Goal: Transaction & Acquisition: Obtain resource

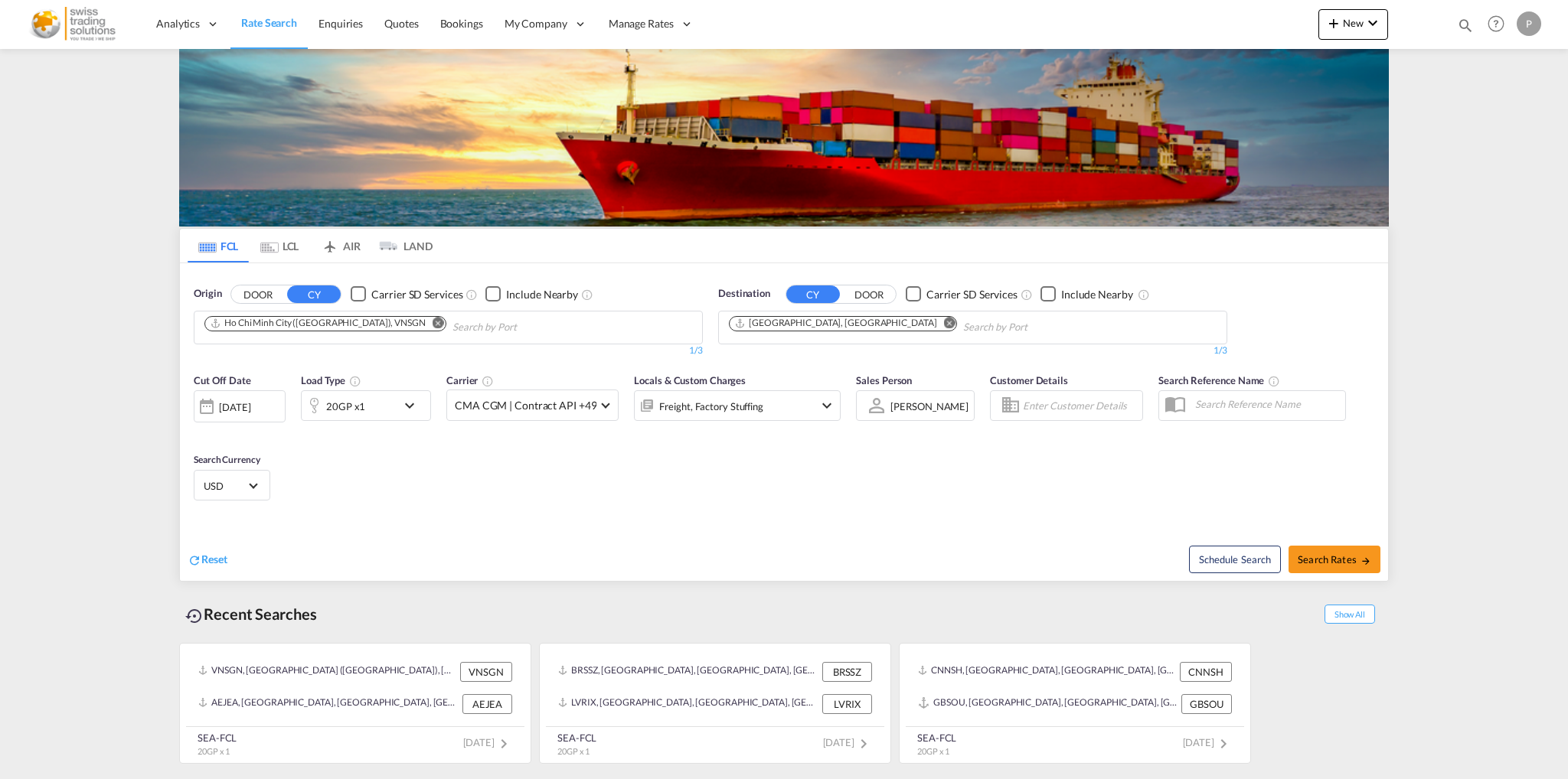
click at [433, 320] on md-icon "Remove" at bounding box center [438, 322] width 11 height 11
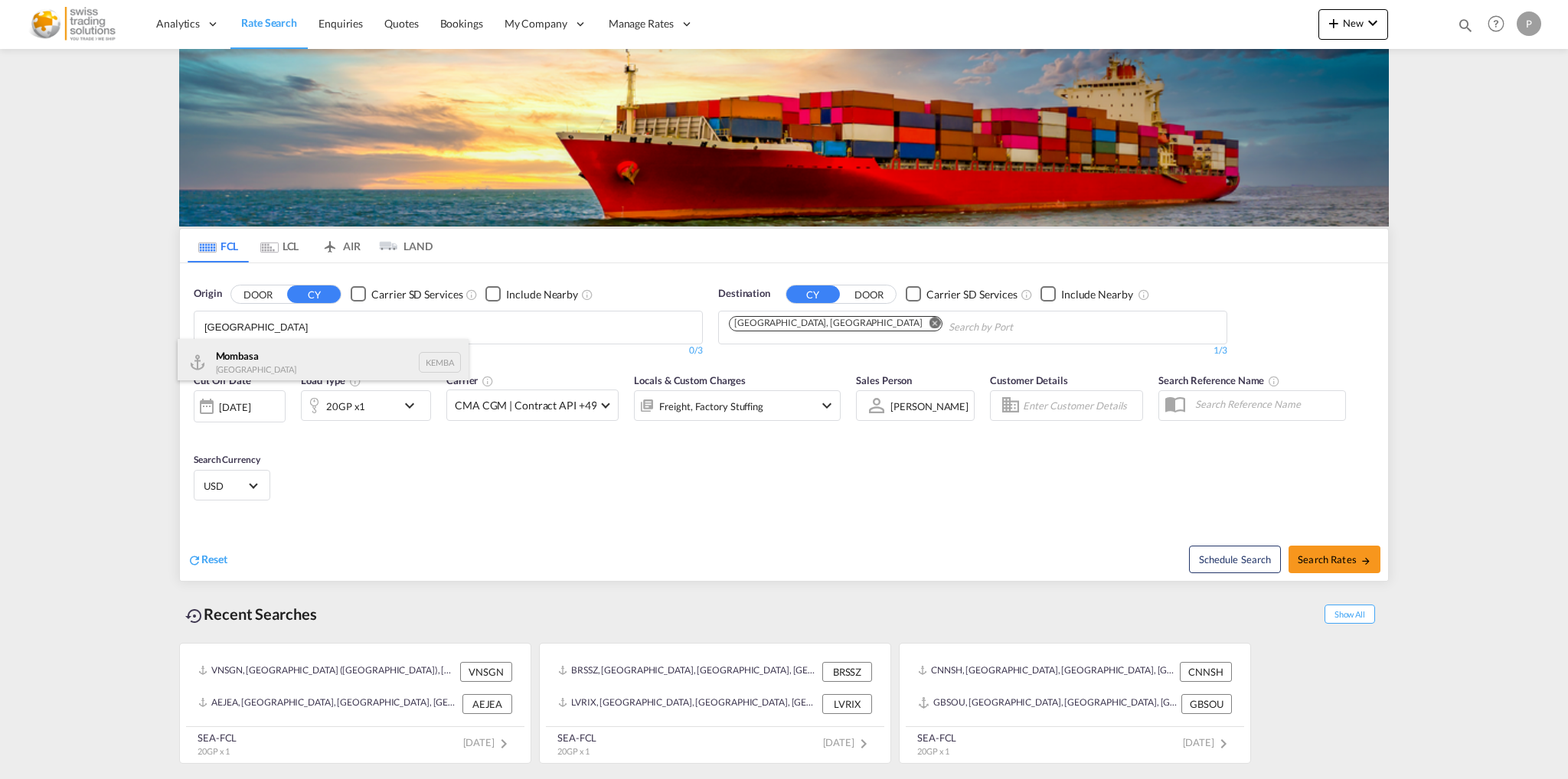
type input "[GEOGRAPHIC_DATA]"
click at [337, 354] on div "Mombasa [GEOGRAPHIC_DATA] KEMBA" at bounding box center [322, 363] width 291 height 46
click at [944, 322] on md-icon "Remove" at bounding box center [949, 322] width 11 height 11
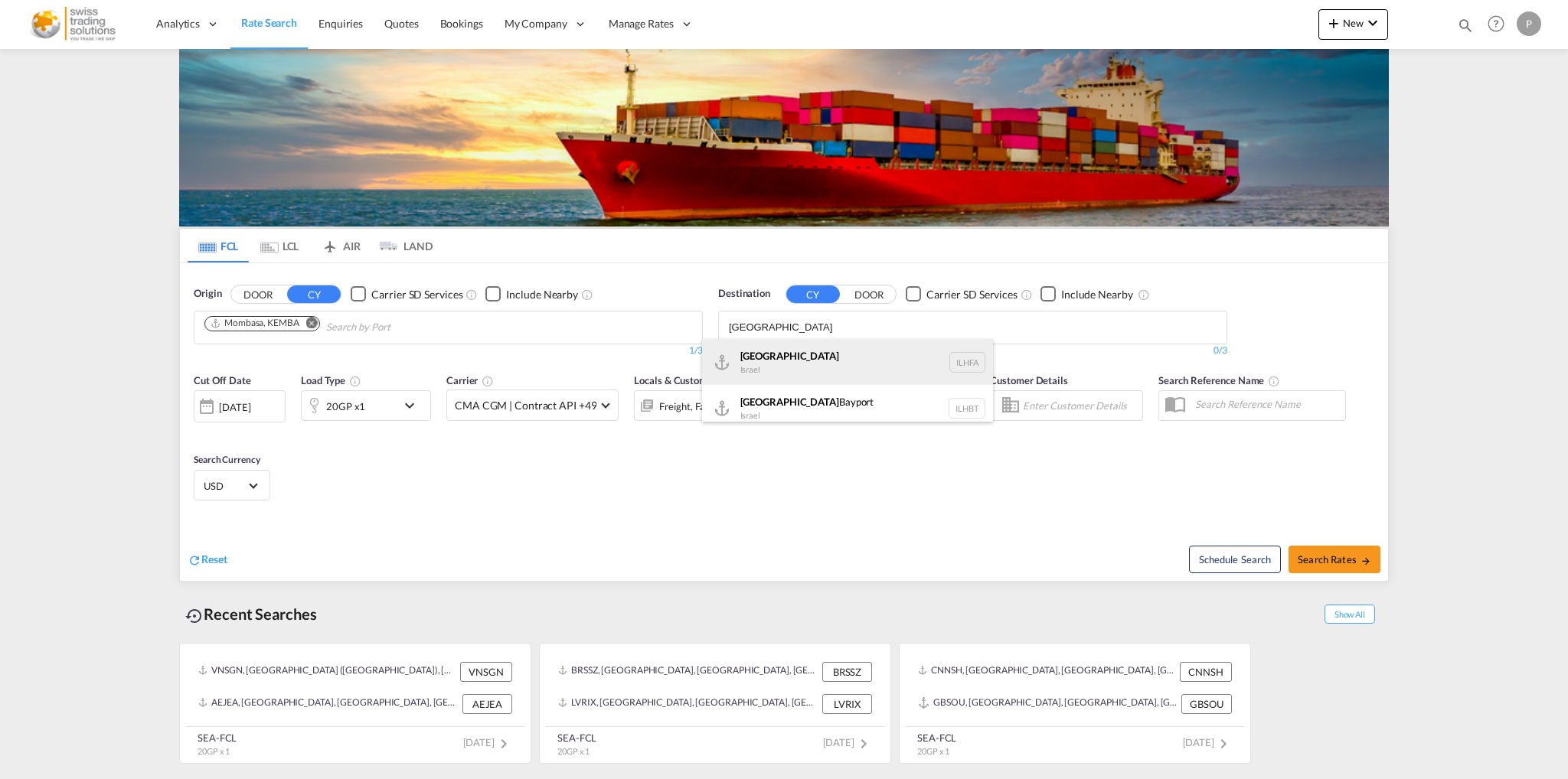
type input "[GEOGRAPHIC_DATA]"
click at [806, 354] on div "Haifa [GEOGRAPHIC_DATA] ILHFA" at bounding box center [847, 363] width 291 height 46
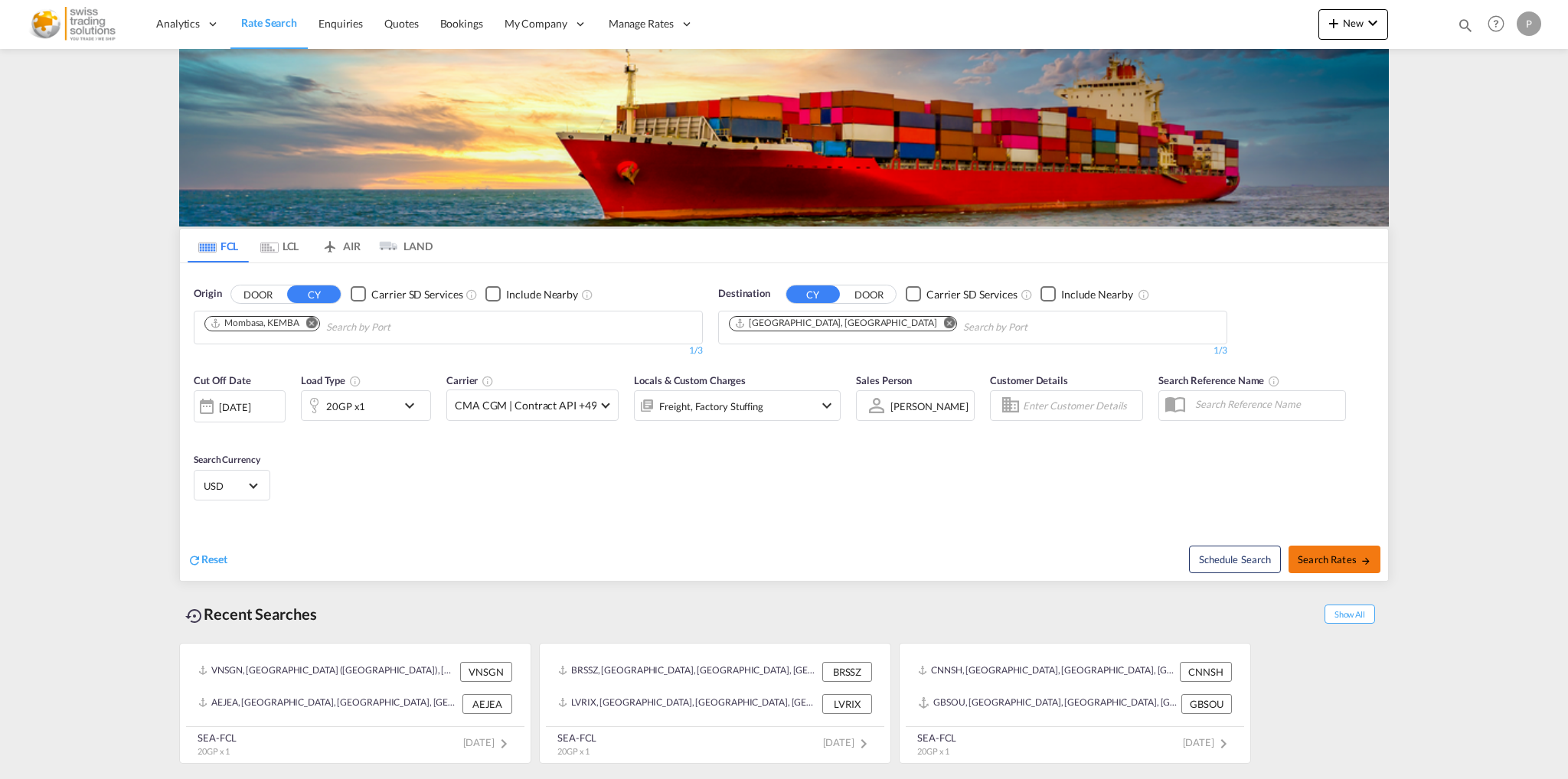
click at [1336, 562] on span "Search Rates" at bounding box center [1335, 560] width 74 height 12
type input "KEMBA to ILHFA / [DATE]"
